Goal: Ask a question

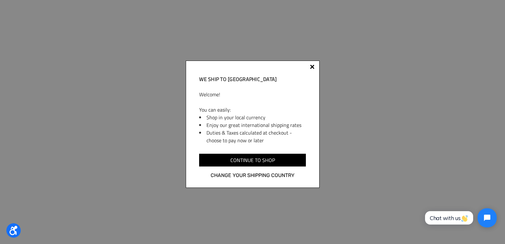
scroll to position [1698, 0]
click at [310, 67] on div at bounding box center [312, 67] width 5 height 5
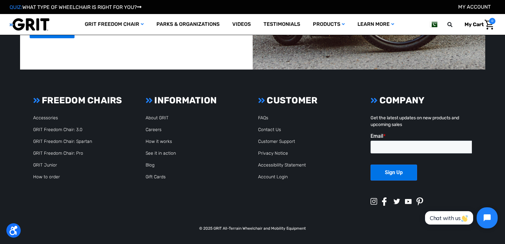
click at [488, 212] on button "Open chat widget" at bounding box center [487, 217] width 21 height 21
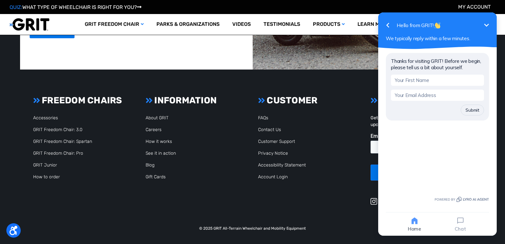
scroll to position [27, 0]
click at [418, 86] on form "Submit" at bounding box center [437, 95] width 93 height 41
click at [422, 83] on input "text" at bounding box center [437, 80] width 93 height 11
type input "[PERSON_NAME][EMAIL_ADDRESS][DOMAIN_NAME]"
type input "[PERSON_NAME]"
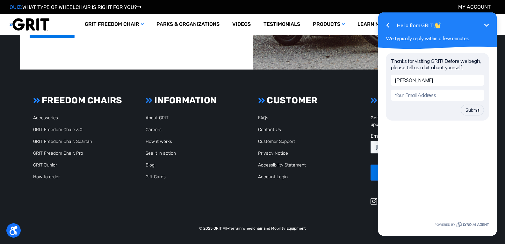
click at [437, 104] on form "[PERSON_NAME]" at bounding box center [437, 95] width 93 height 41
drag, startPoint x: 428, startPoint y: 94, endPoint x: 431, endPoint y: 99, distance: 5.1
click at [428, 94] on input "email" at bounding box center [437, 95] width 93 height 11
type input "[PERSON_NAME][EMAIL_ADDRESS][DOMAIN_NAME]"
click at [476, 109] on button "Submit" at bounding box center [472, 110] width 23 height 11
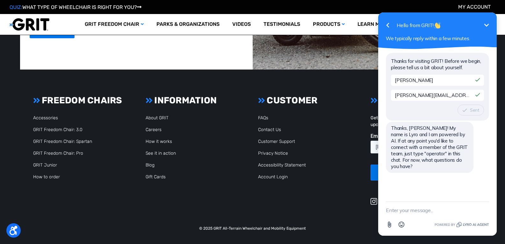
click at [419, 208] on textarea "New message" at bounding box center [437, 210] width 103 height 17
paste textarea "Wikipedia is considered to be the World’s most significant tool for reference m…"
type textarea "Wikipedia is considered to be the World’s most significant tool for reference m…"
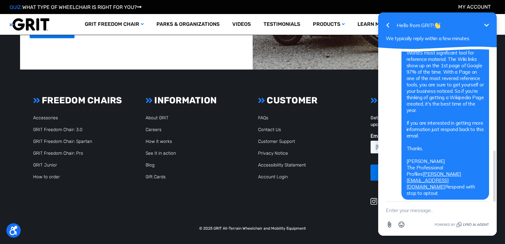
scroll to position [199, 0]
